Goal: Task Accomplishment & Management: Manage account settings

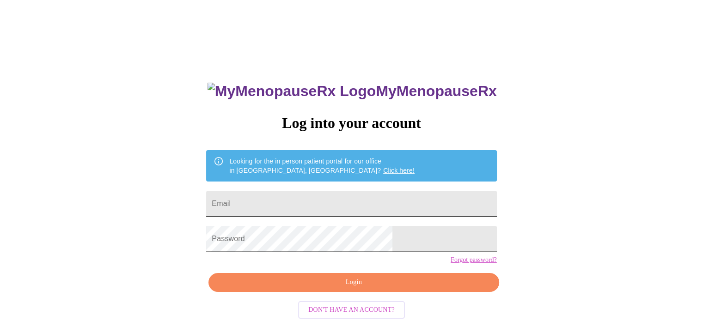
click at [348, 191] on input "Email" at bounding box center [351, 204] width 290 height 26
type input "ihscarecoordination@gmail.com"
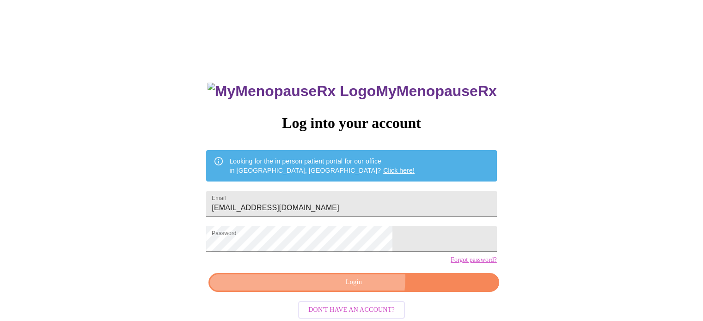
click at [359, 288] on span "Login" at bounding box center [353, 283] width 269 height 12
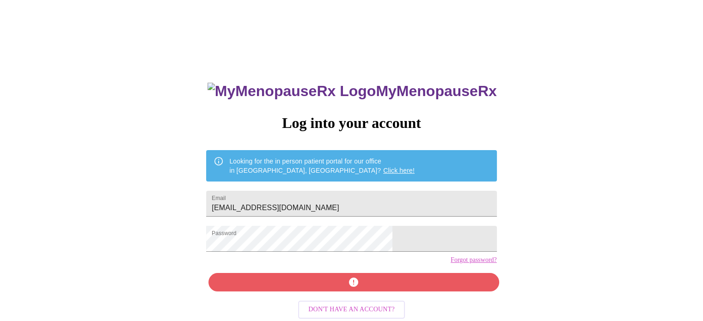
click at [357, 297] on div "MyMenopauseRx Log into your account Looking for the in person patient portal fo…" at bounding box center [351, 228] width 309 height 321
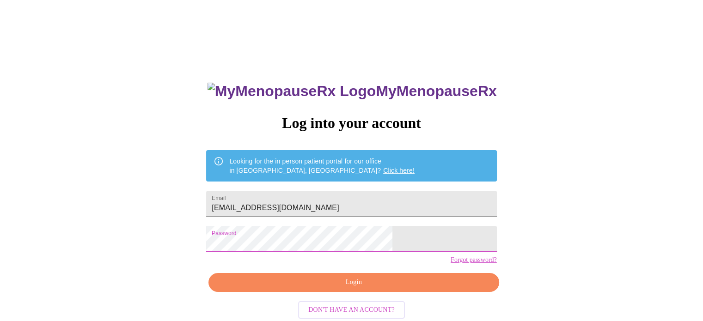
click at [187, 231] on div "MyMenopauseRx Log into your account Looking for the in person patient portal fo…" at bounding box center [352, 197] width 696 height 386
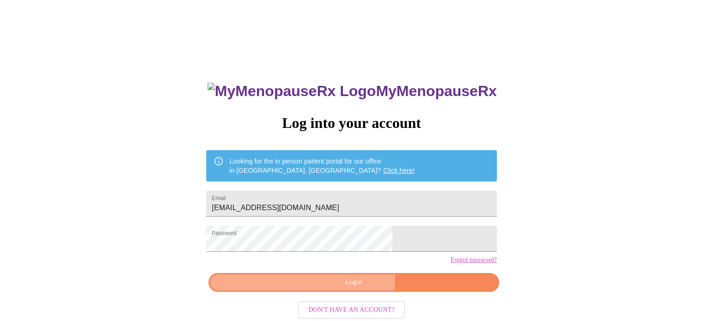
click at [307, 288] on span "Login" at bounding box center [353, 283] width 269 height 12
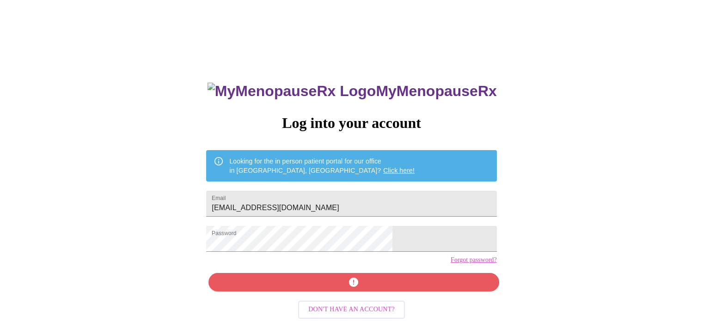
click at [451, 264] on link "Forgot password?" at bounding box center [474, 260] width 46 height 7
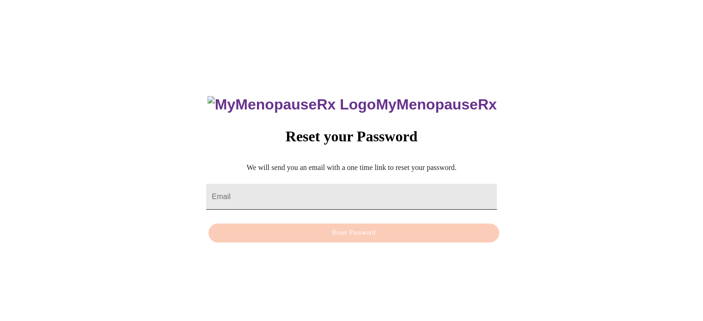
click at [355, 194] on input "Email" at bounding box center [351, 197] width 290 height 26
type input "[EMAIL_ADDRESS][DOMAIN_NAME]"
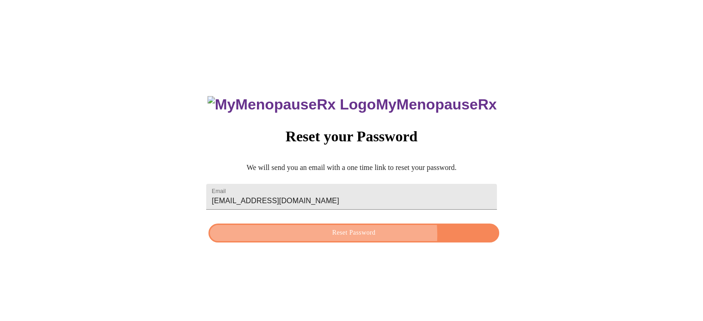
click at [348, 237] on span "Reset Password" at bounding box center [353, 233] width 269 height 12
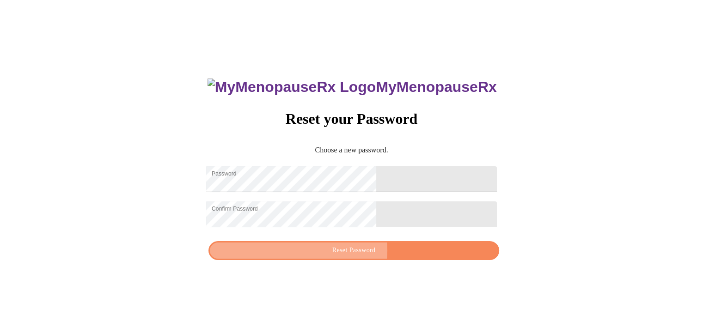
click at [358, 257] on span "Reset Password" at bounding box center [353, 251] width 269 height 12
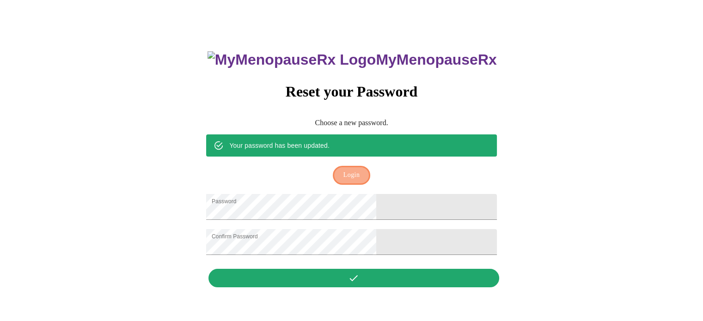
click at [349, 170] on span "Login" at bounding box center [351, 176] width 16 height 12
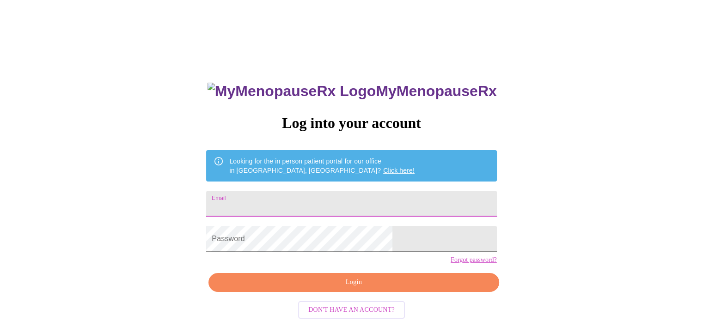
click at [329, 196] on input "Email" at bounding box center [351, 204] width 290 height 26
type input "[EMAIL_ADDRESS][DOMAIN_NAME]"
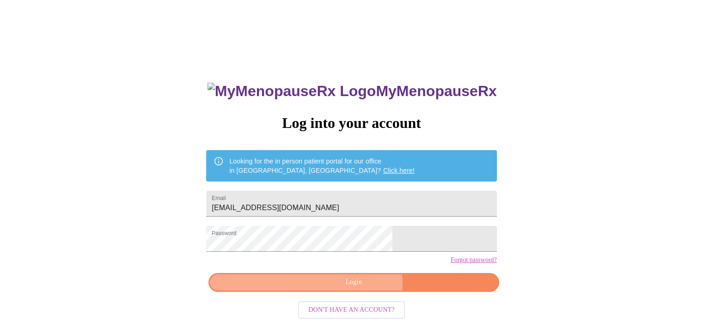
click at [357, 288] on span "Login" at bounding box center [353, 283] width 269 height 12
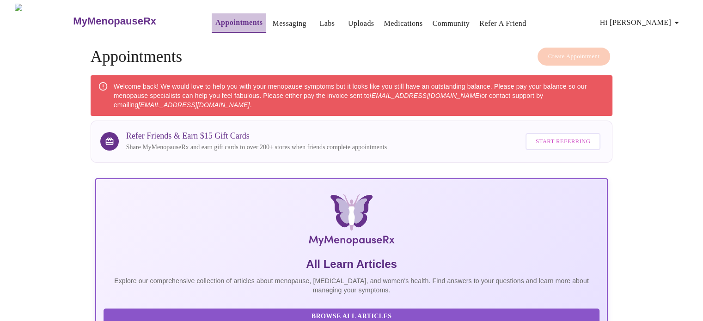
click at [225, 24] on link "Appointments" at bounding box center [238, 22] width 47 height 13
